Goal: Transaction & Acquisition: Purchase product/service

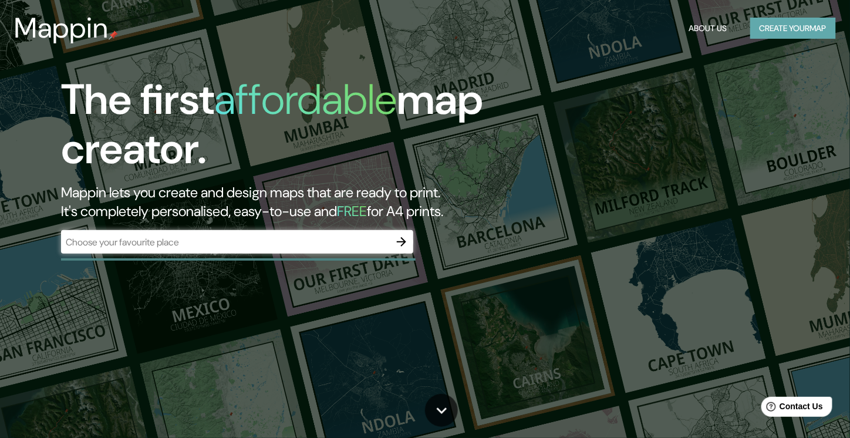
click at [771, 33] on button "Create your map" at bounding box center [793, 29] width 86 height 22
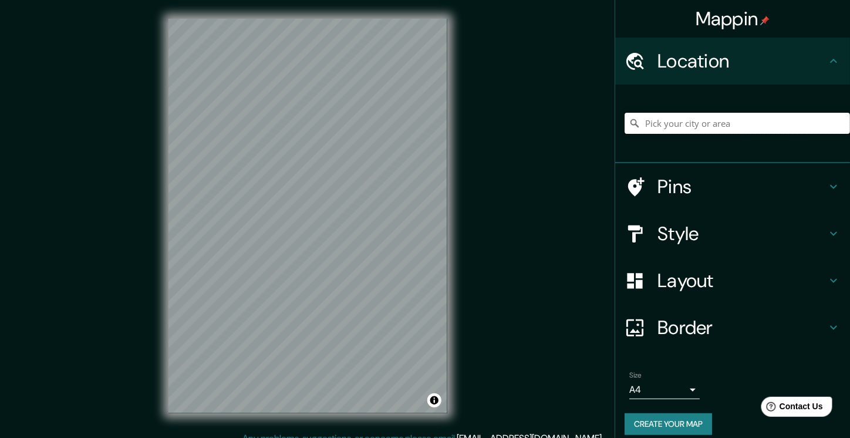
click at [745, 130] on input "Pick your city or area" at bounding box center [737, 123] width 225 height 21
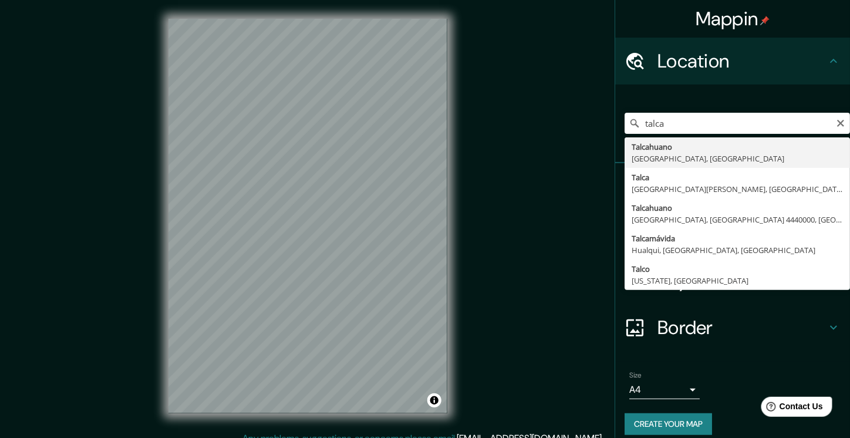
type input "[GEOGRAPHIC_DATA], [GEOGRAPHIC_DATA][PERSON_NAME], [GEOGRAPHIC_DATA]"
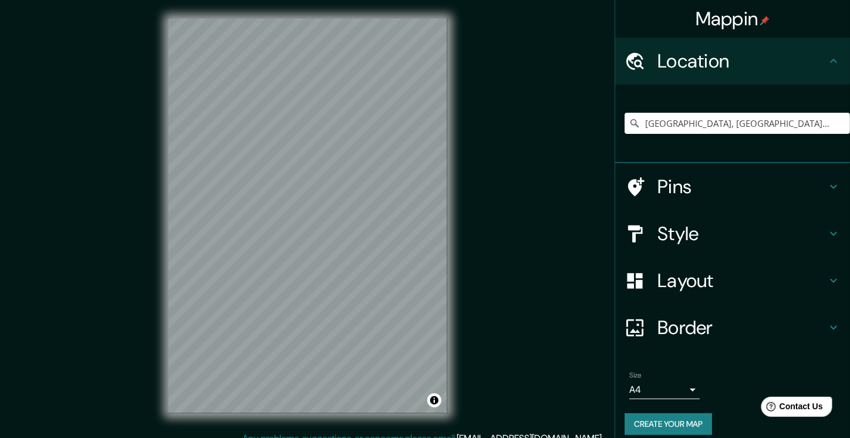
click at [726, 245] on h4 "Style" at bounding box center [741, 233] width 169 height 23
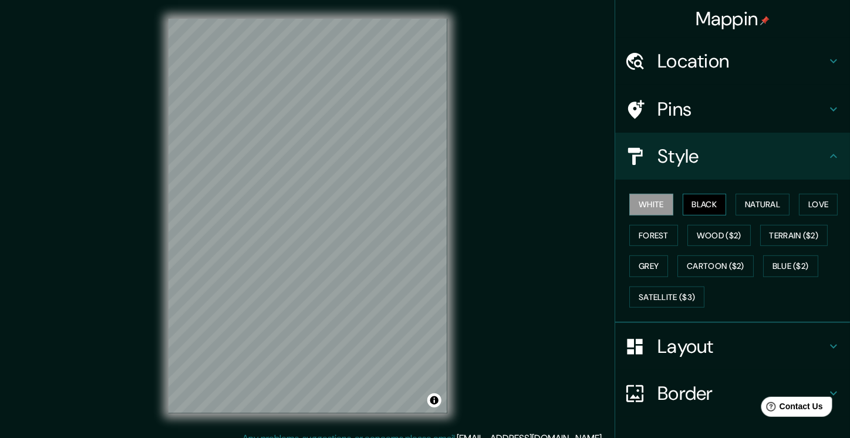
click at [710, 215] on button "Black" at bounding box center [705, 205] width 44 height 22
click at [748, 215] on button "Natural" at bounding box center [762, 205] width 54 height 22
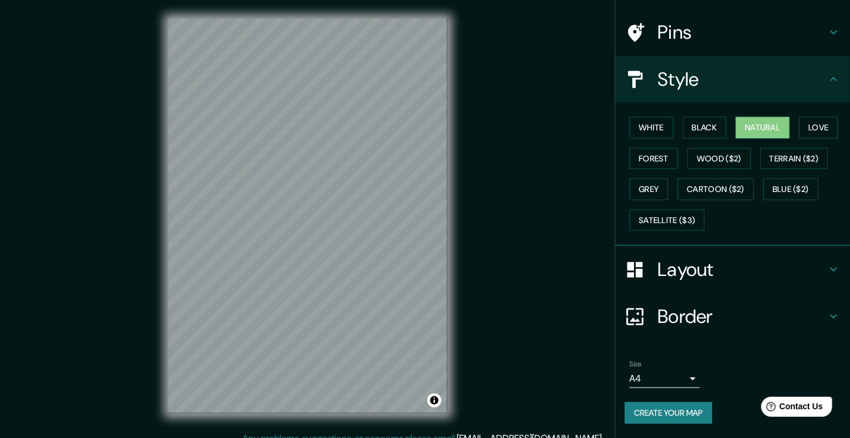
scroll to position [182, 0]
click at [678, 148] on button "Forest" at bounding box center [653, 159] width 49 height 22
click at [753, 117] on button "Natural" at bounding box center [762, 128] width 54 height 22
click at [678, 148] on button "Forest" at bounding box center [653, 159] width 49 height 22
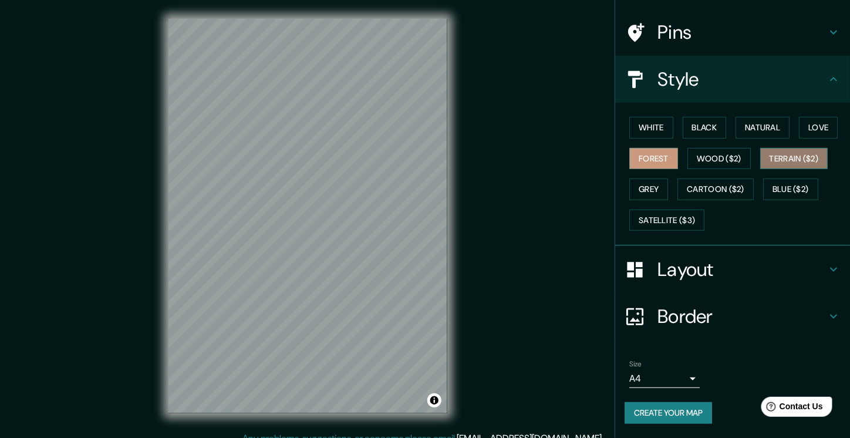
click at [760, 148] on button "Terrain ($2)" at bounding box center [794, 159] width 68 height 22
drag, startPoint x: 734, startPoint y: 118, endPoint x: 736, endPoint y: 95, distance: 23.6
click at [668, 178] on button "Grey" at bounding box center [648, 189] width 39 height 22
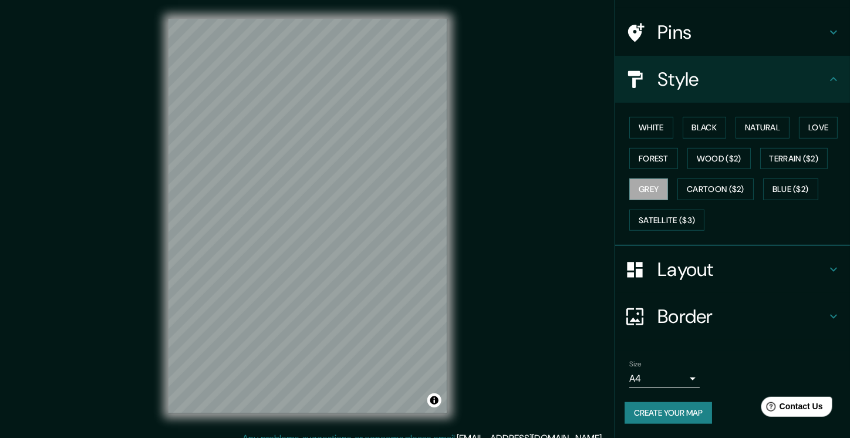
click at [761, 112] on div "White Black Natural Love Forest Wood ($2) Terrain ($2) Grey Cartoon ($2) Blue (…" at bounding box center [737, 173] width 225 height 123
click at [760, 148] on button "Terrain ($2)" at bounding box center [794, 159] width 68 height 22
click at [678, 148] on button "Forest" at bounding box center [653, 159] width 49 height 22
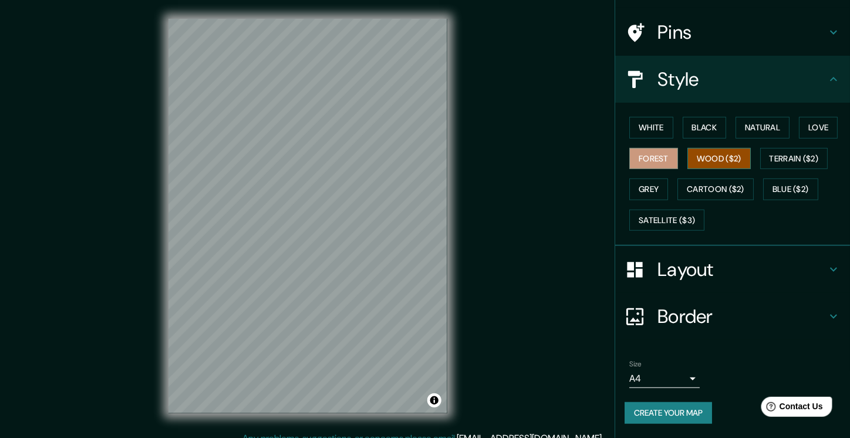
click at [751, 148] on button "Wood ($2)" at bounding box center [718, 159] width 63 height 22
click at [751, 117] on button "Natural" at bounding box center [762, 128] width 54 height 22
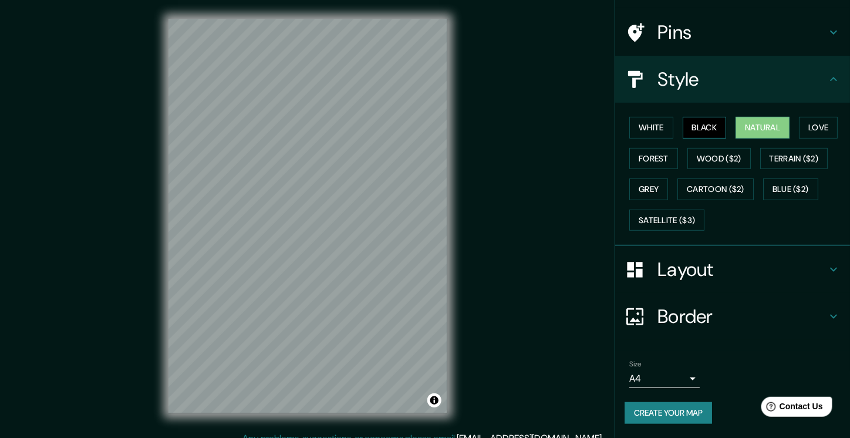
click at [716, 117] on button "Black" at bounding box center [705, 128] width 44 height 22
click at [799, 117] on button "Love" at bounding box center [818, 128] width 39 height 22
